Goal: Task Accomplishment & Management: Use online tool/utility

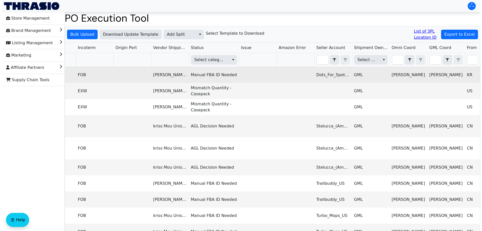
scroll to position [0, 511]
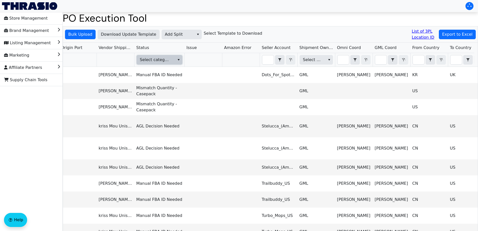
click at [165, 58] on span "Select category" at bounding box center [155, 60] width 31 height 6
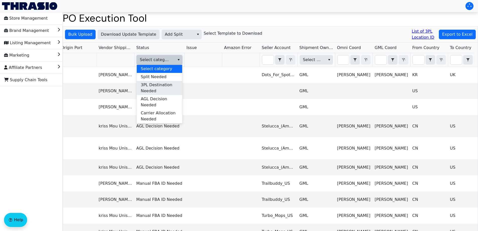
click at [163, 88] on span "3PL Destination Needed" at bounding box center [159, 88] width 37 height 12
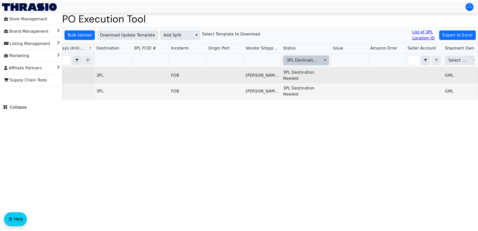
scroll to position [0, 373]
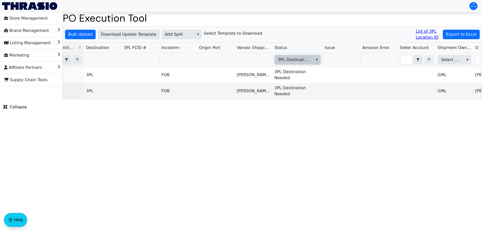
click at [304, 62] on span "3PL Destination Needed" at bounding box center [293, 60] width 31 height 6
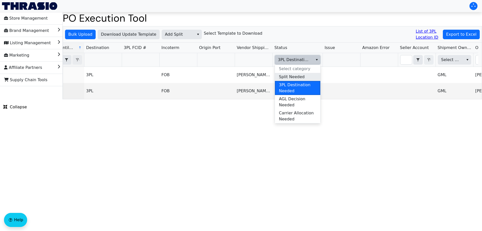
click at [301, 75] on span "Split Needed" at bounding box center [292, 77] width 26 height 6
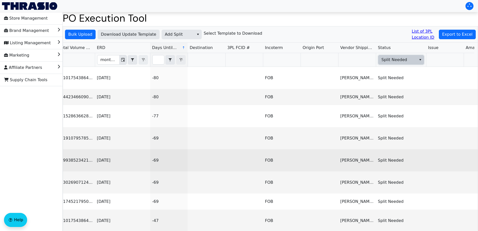
scroll to position [0, 0]
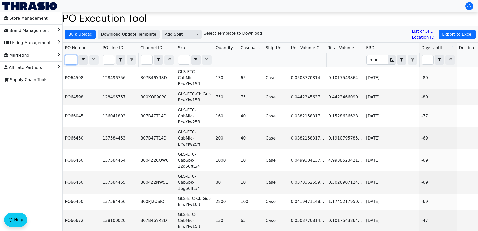
click at [69, 61] on input "Filter" at bounding box center [71, 59] width 12 height 9
paste input "trunking rates"
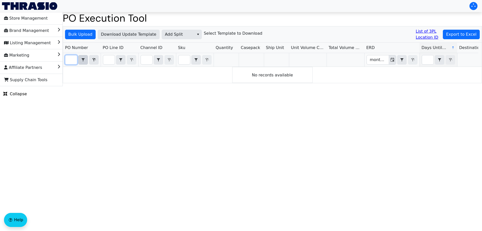
type input "trunking rates"
click at [78, 61] on span "Contains" at bounding box center [83, 60] width 10 height 10
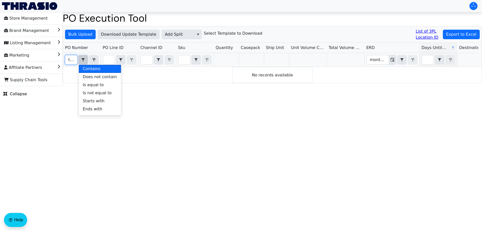
click at [71, 62] on input "trunking rates" at bounding box center [71, 59] width 12 height 9
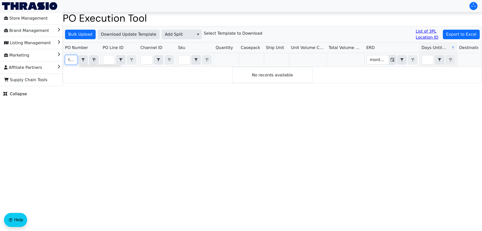
click at [71, 62] on input "trunking rates" at bounding box center [71, 59] width 12 height 9
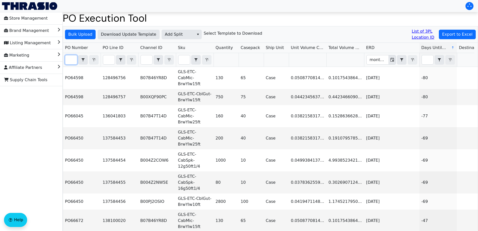
paste input "PO67130"
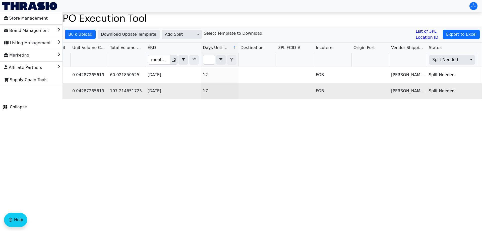
scroll to position [0, 242]
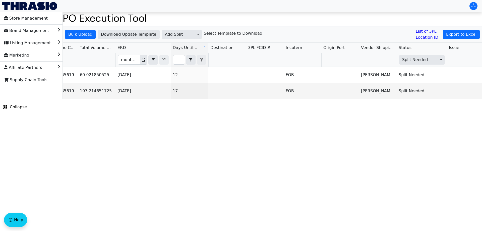
type input "PO67130"
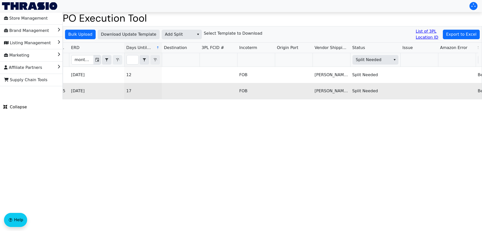
scroll to position [0, 349]
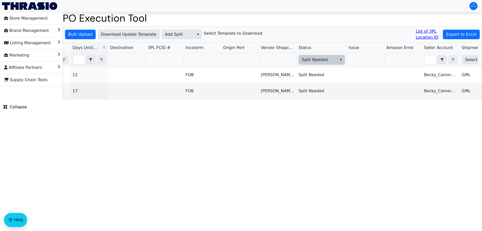
click at [307, 60] on span "Split Needed" at bounding box center [317, 60] width 31 height 6
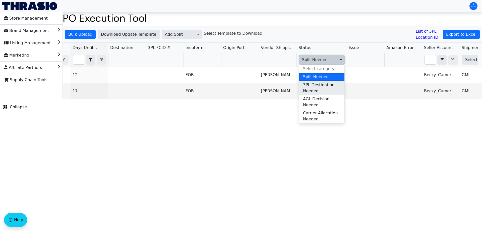
click at [312, 91] on span "3PL Destination Needed" at bounding box center [321, 88] width 37 height 12
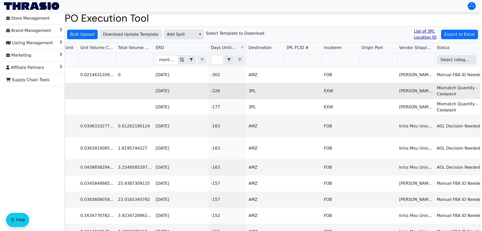
scroll to position [0, 213]
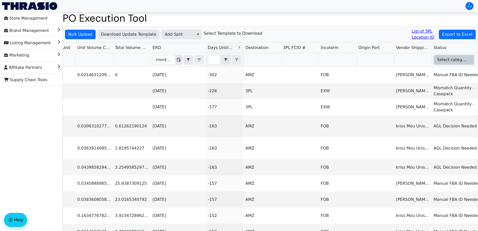
click at [462, 58] on span "Select category" at bounding box center [452, 60] width 31 height 6
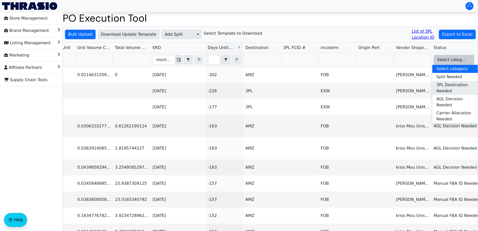
click at [445, 90] on span "3PL Destination Needed" at bounding box center [454, 88] width 37 height 12
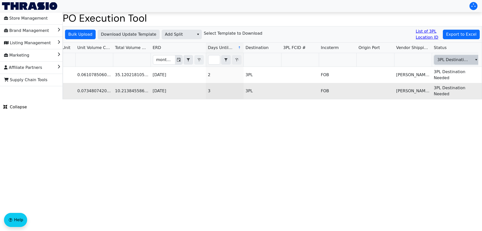
scroll to position [0, 0]
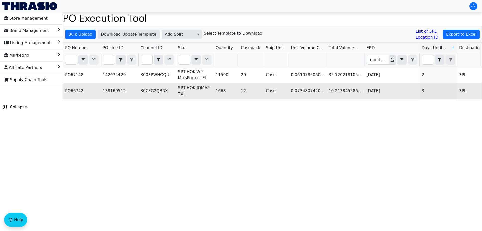
click at [69, 91] on td "PO66742" at bounding box center [82, 91] width 38 height 16
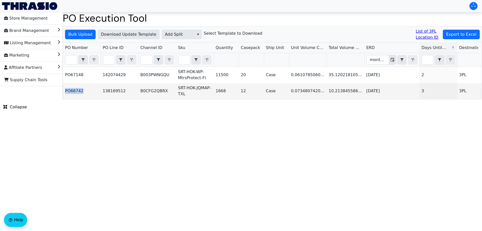
copy td "PO66742"
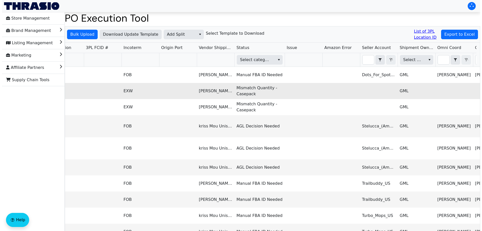
scroll to position [0, 414]
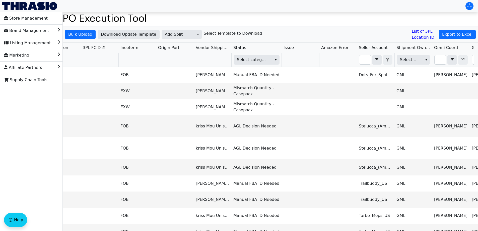
click at [255, 65] on th "Select category" at bounding box center [256, 60] width 50 height 14
click at [257, 63] on span "Select category" at bounding box center [252, 59] width 37 height 9
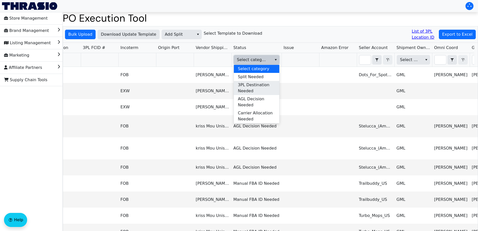
click at [261, 90] on span "3PL Destination Needed" at bounding box center [256, 88] width 37 height 12
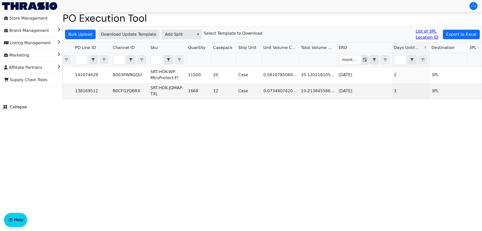
scroll to position [0, 0]
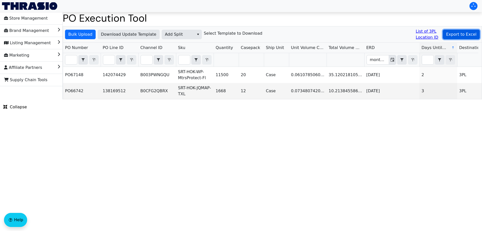
click at [464, 31] on button "Export to Excel" at bounding box center [461, 35] width 37 height 10
click at [179, 35] on span "Add Split" at bounding box center [178, 34] width 26 height 6
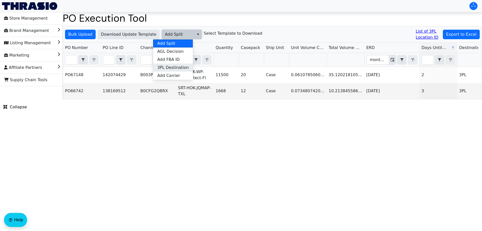
click at [180, 67] on span "3PL Destination" at bounding box center [173, 67] width 32 height 6
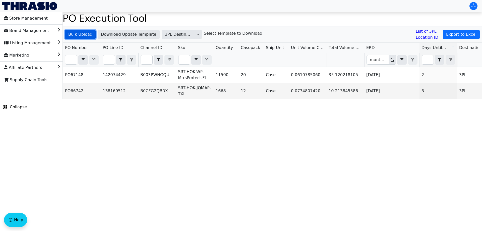
click at [81, 34] on span "Bulk Upload" at bounding box center [80, 34] width 24 height 6
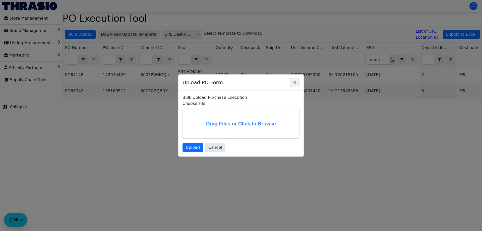
click at [294, 84] on span "Close" at bounding box center [294, 82] width 6 height 6
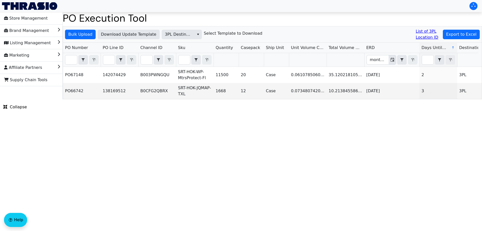
click at [224, 34] on h6 "Select Template to Download" at bounding box center [233, 33] width 58 height 5
click at [164, 99] on html "Store Management Brand Management Listing Management Marketing Affiliate Partne…" at bounding box center [241, 49] width 482 height 99
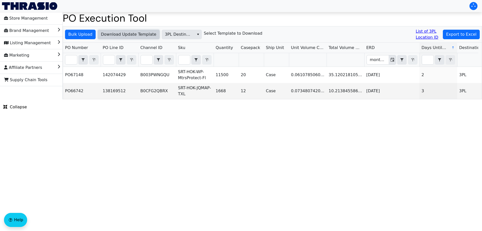
click at [136, 31] on span "Download Update Template" at bounding box center [128, 34] width 55 height 6
drag, startPoint x: 467, startPoint y: 34, endPoint x: 374, endPoint y: 139, distance: 140.2
click at [374, 99] on html "Store Management Brand Management Listing Management Marketing Affiliate Partne…" at bounding box center [241, 49] width 482 height 99
click at [78, 36] on span "Bulk Upload" at bounding box center [80, 34] width 24 height 6
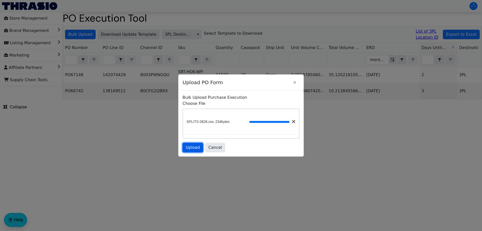
click at [198, 145] on span "Upload" at bounding box center [193, 147] width 14 height 6
